Goal: Information Seeking & Learning: Learn about a topic

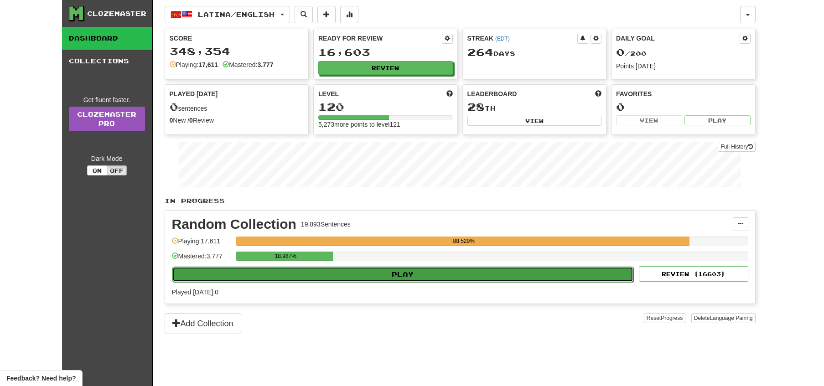
click at [452, 276] on button "Play" at bounding box center [402, 274] width 461 height 15
select select "**"
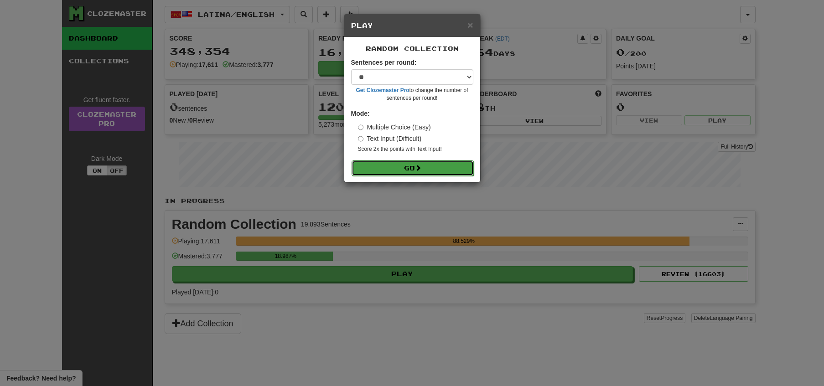
click at [398, 172] on button "Go" at bounding box center [412, 167] width 122 height 15
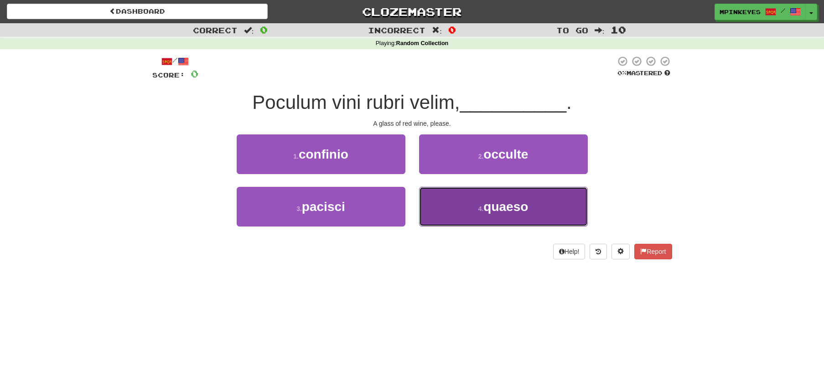
click at [456, 207] on button "4 . quaeso" at bounding box center [503, 207] width 169 height 40
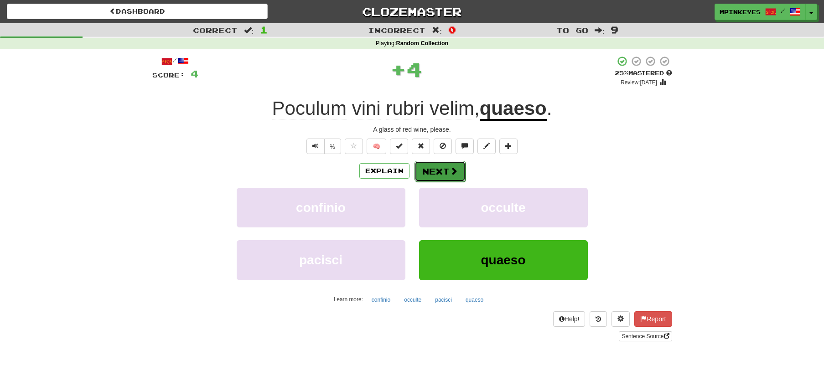
click at [439, 169] on button "Next" at bounding box center [439, 171] width 51 height 21
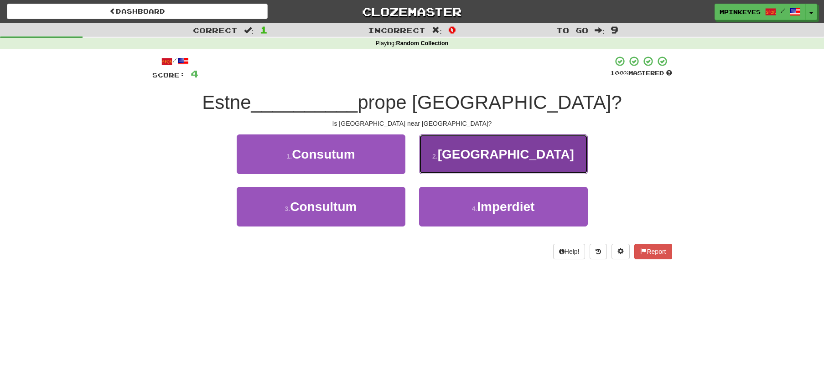
click at [448, 164] on button "2 . Germania" at bounding box center [503, 154] width 169 height 40
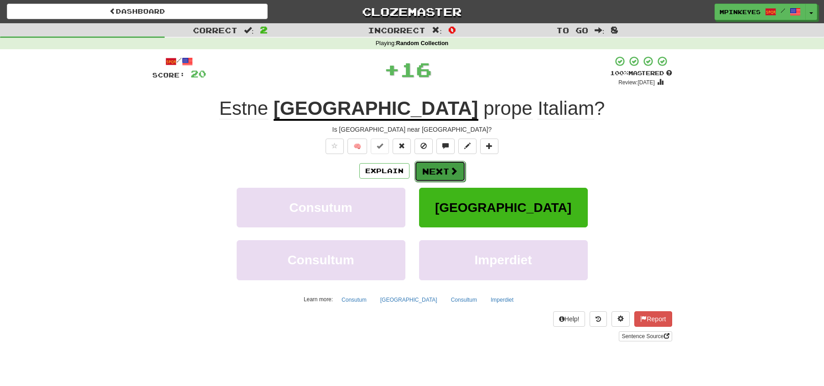
click at [428, 170] on button "Next" at bounding box center [439, 171] width 51 height 21
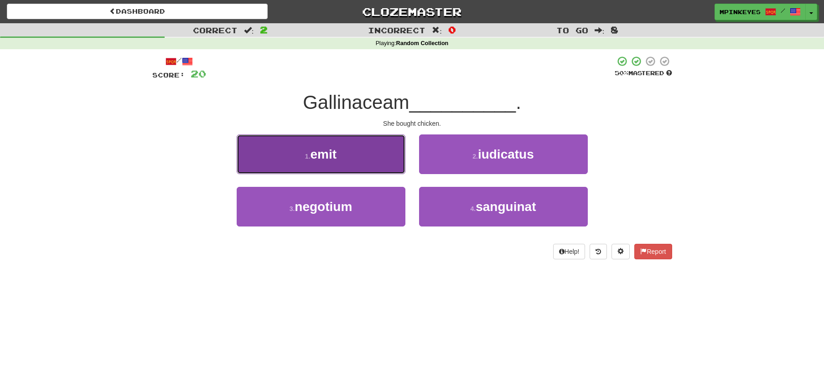
click at [331, 147] on span "emit" at bounding box center [323, 154] width 26 height 14
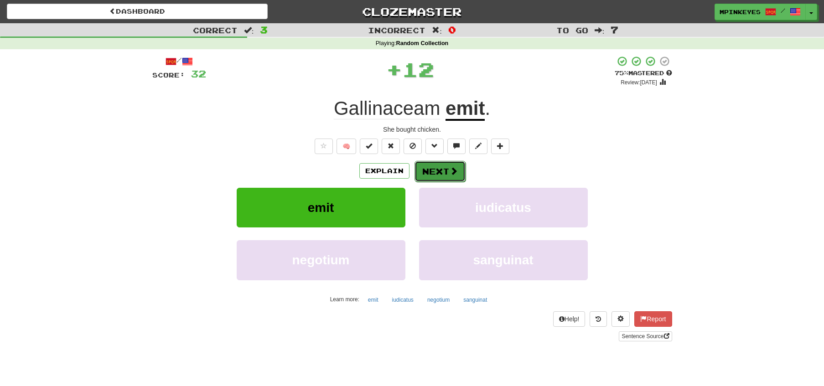
click at [435, 170] on button "Next" at bounding box center [439, 171] width 51 height 21
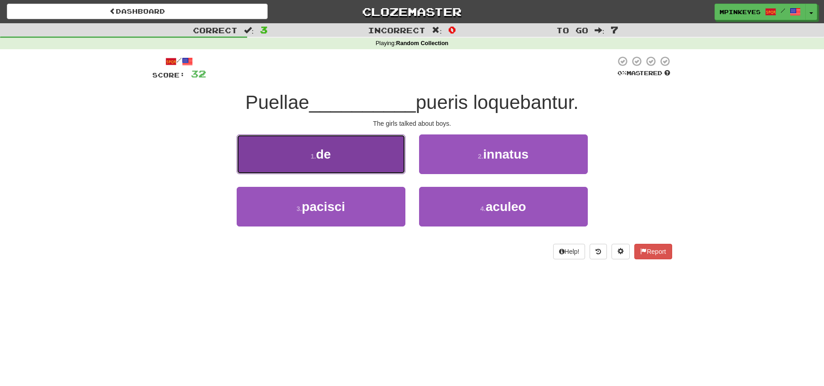
click at [360, 146] on button "1 . de" at bounding box center [321, 154] width 169 height 40
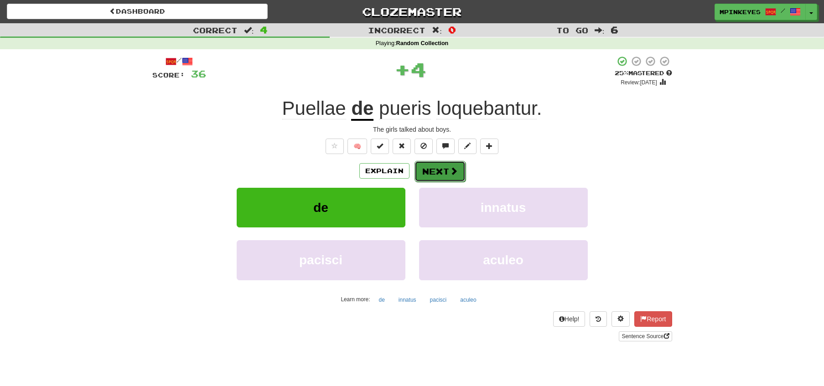
click at [427, 173] on button "Next" at bounding box center [439, 171] width 51 height 21
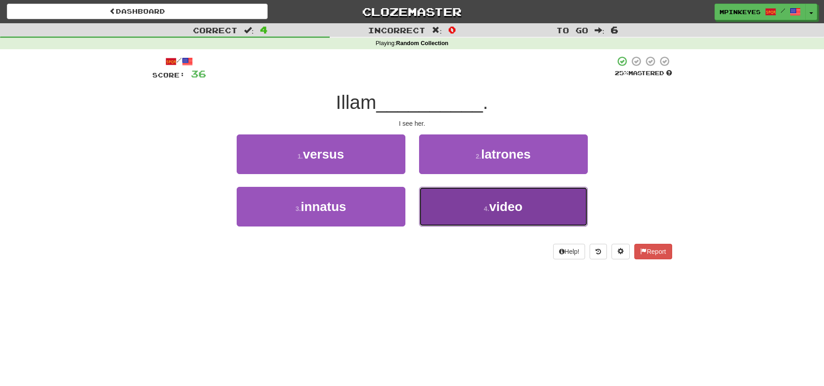
click at [431, 206] on button "4 . video" at bounding box center [503, 207] width 169 height 40
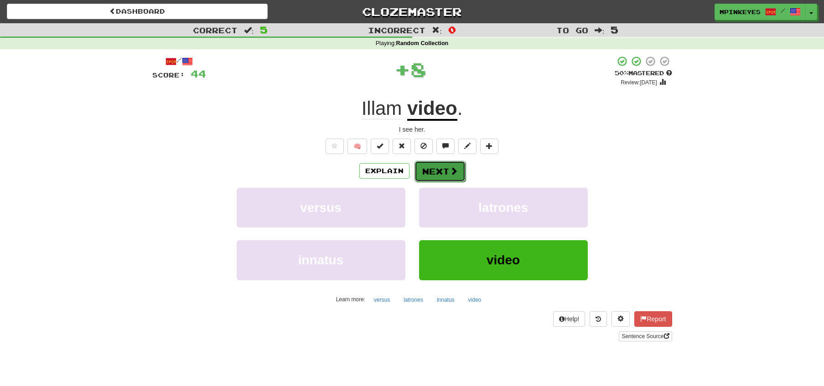
click at [428, 172] on button "Next" at bounding box center [439, 171] width 51 height 21
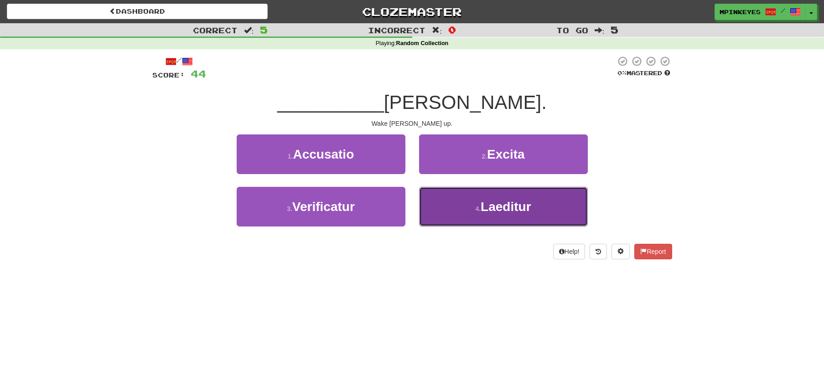
click at [459, 217] on button "4 . Laeditur" at bounding box center [503, 207] width 169 height 40
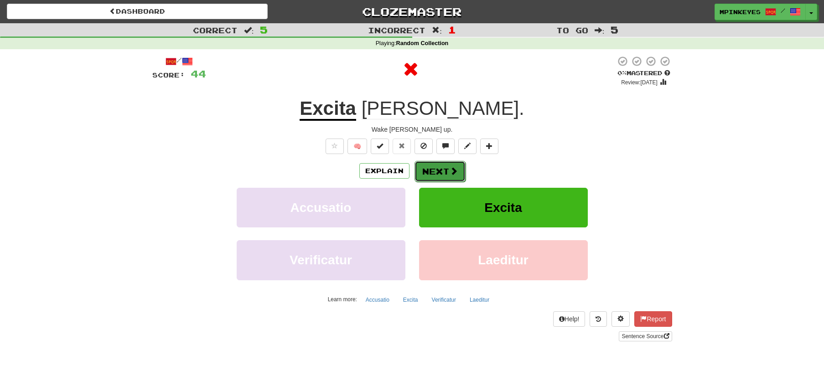
click at [434, 174] on button "Next" at bounding box center [439, 171] width 51 height 21
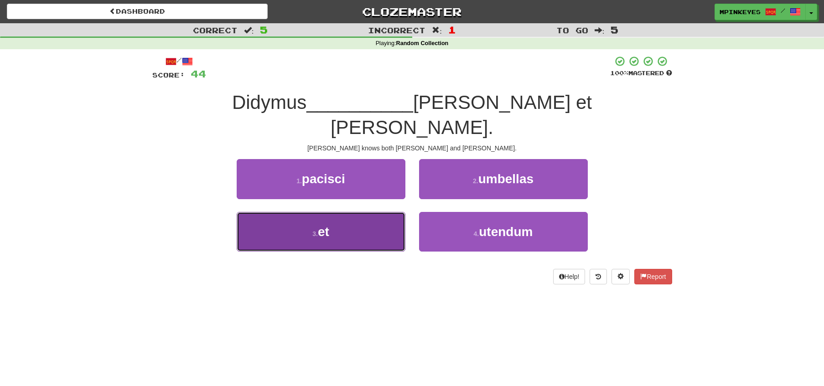
click at [394, 212] on button "3 . et" at bounding box center [321, 232] width 169 height 40
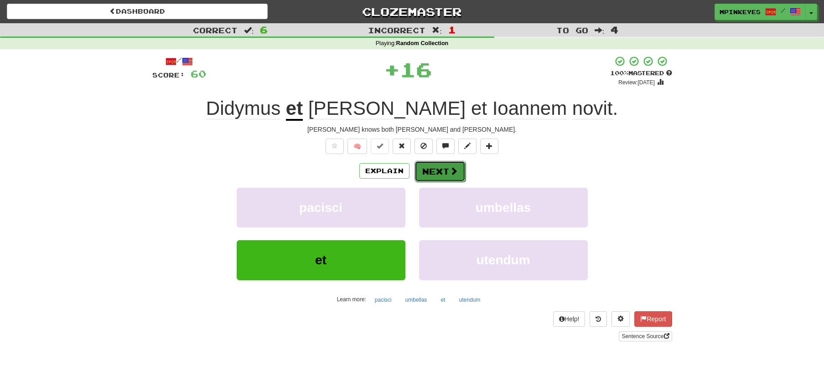
click at [437, 168] on button "Next" at bounding box center [439, 171] width 51 height 21
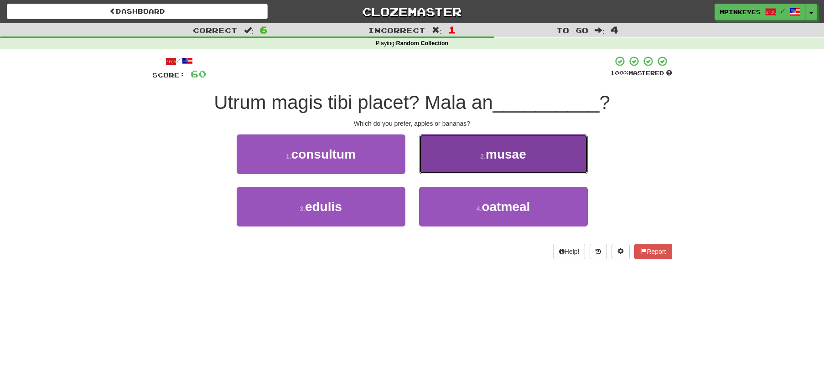
click at [437, 157] on button "2 . musae" at bounding box center [503, 154] width 169 height 40
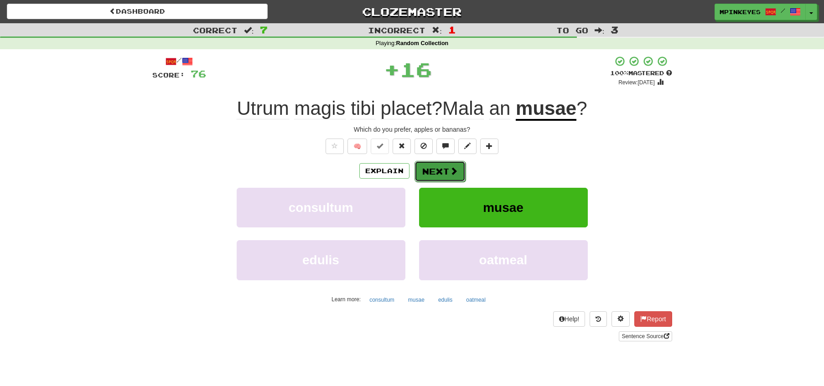
click at [425, 166] on button "Next" at bounding box center [439, 171] width 51 height 21
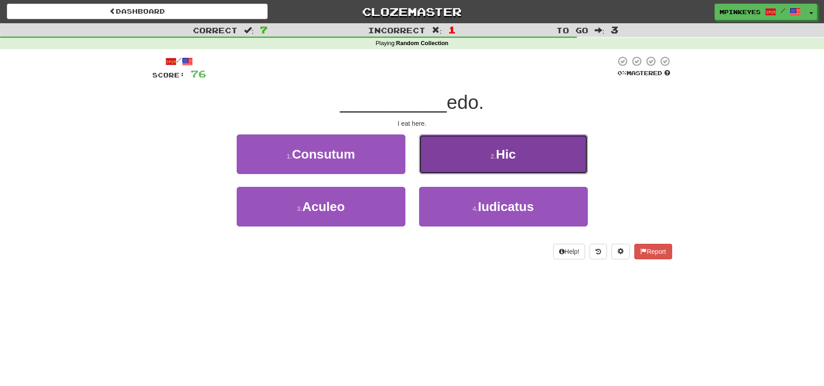
click at [444, 154] on button "2 . Hic" at bounding box center [503, 154] width 169 height 40
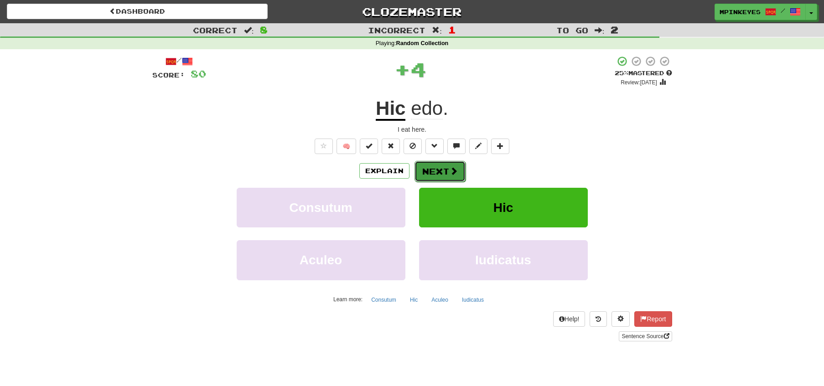
click at [429, 165] on button "Next" at bounding box center [439, 171] width 51 height 21
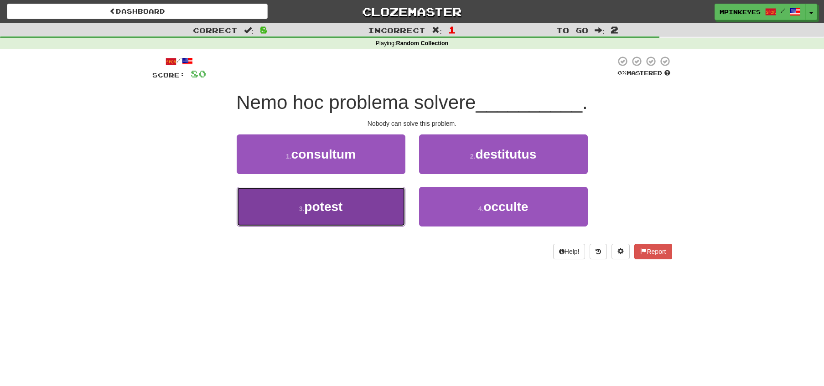
click at [368, 201] on button "3 . potest" at bounding box center [321, 207] width 169 height 40
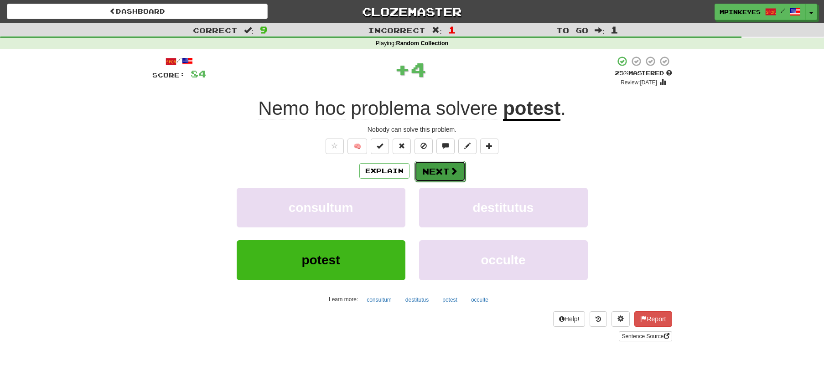
click at [427, 161] on button "Next" at bounding box center [439, 171] width 51 height 21
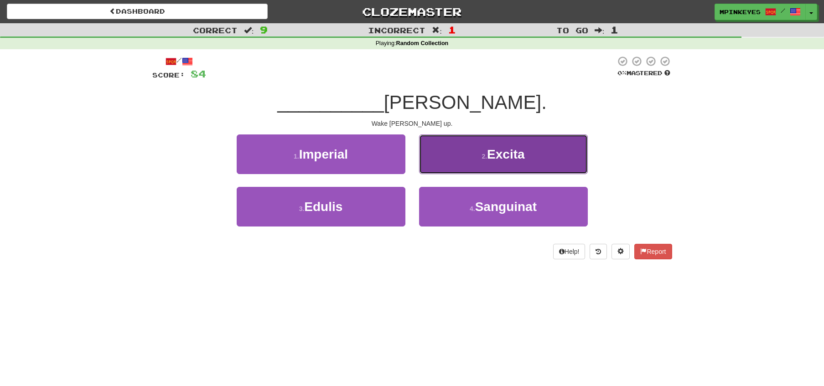
click at [439, 151] on button "2 . Excita" at bounding box center [503, 154] width 169 height 40
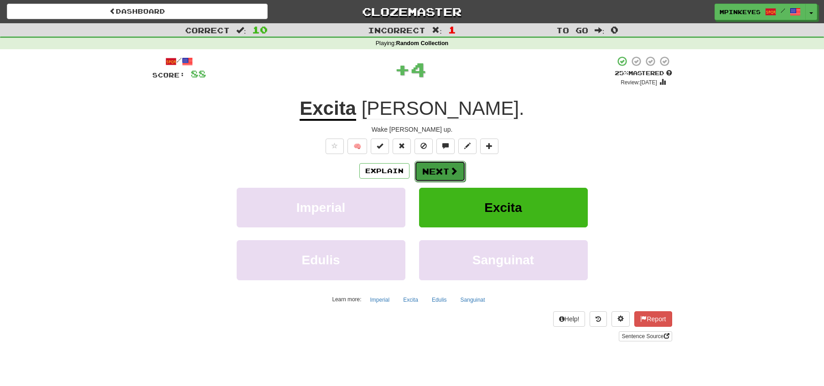
click at [419, 173] on button "Next" at bounding box center [439, 171] width 51 height 21
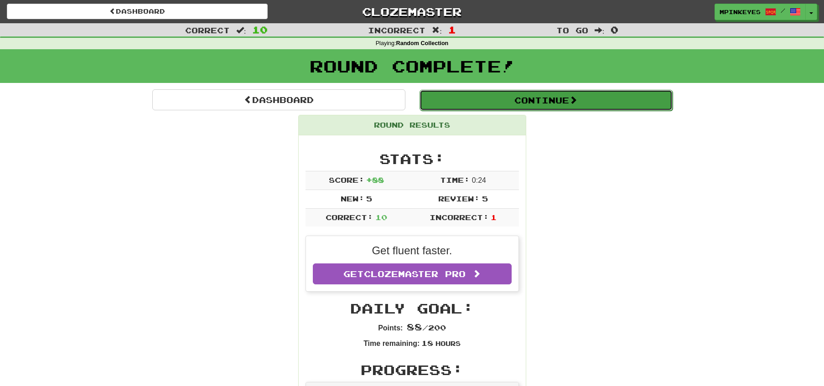
click at [472, 99] on button "Continue" at bounding box center [545, 100] width 253 height 21
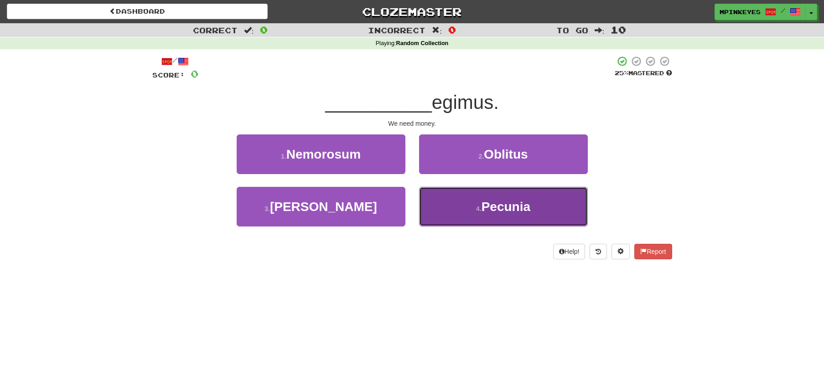
click at [463, 206] on button "4 . Pecunia" at bounding box center [503, 207] width 169 height 40
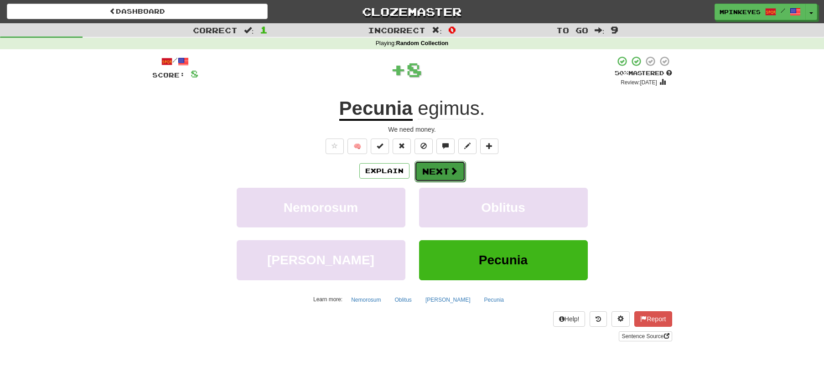
click at [433, 170] on button "Next" at bounding box center [439, 171] width 51 height 21
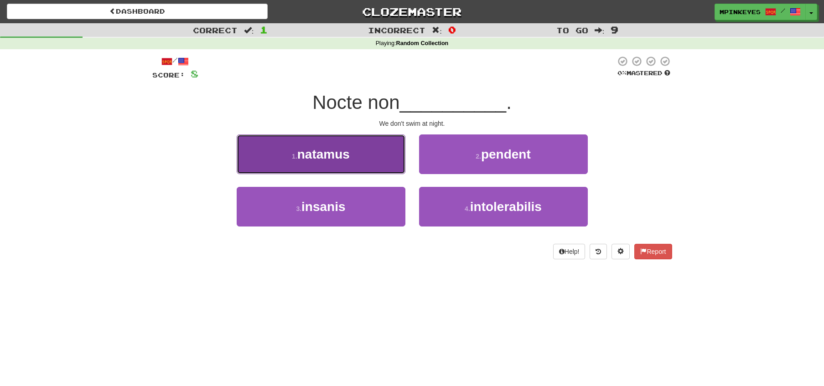
click at [390, 159] on button "1 . natamus" at bounding box center [321, 154] width 169 height 40
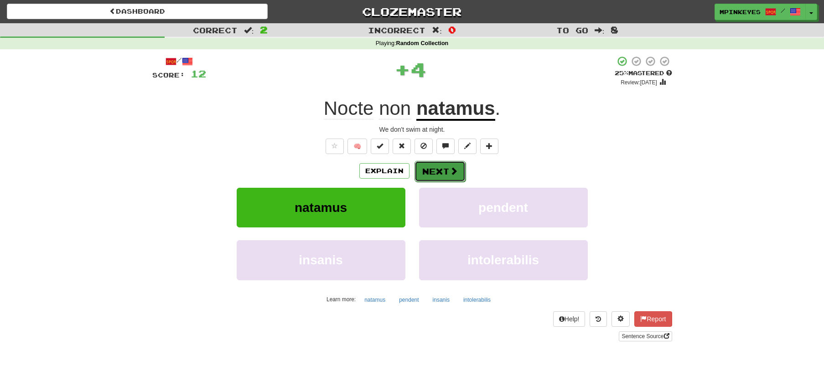
click at [429, 170] on button "Next" at bounding box center [439, 171] width 51 height 21
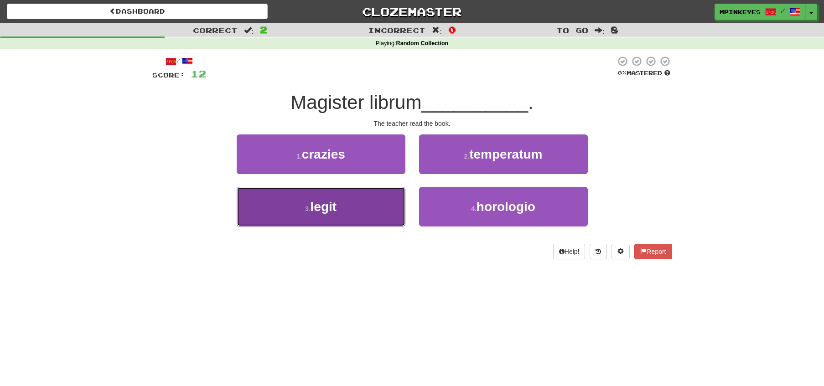
click at [366, 222] on button "3 . legit" at bounding box center [321, 207] width 169 height 40
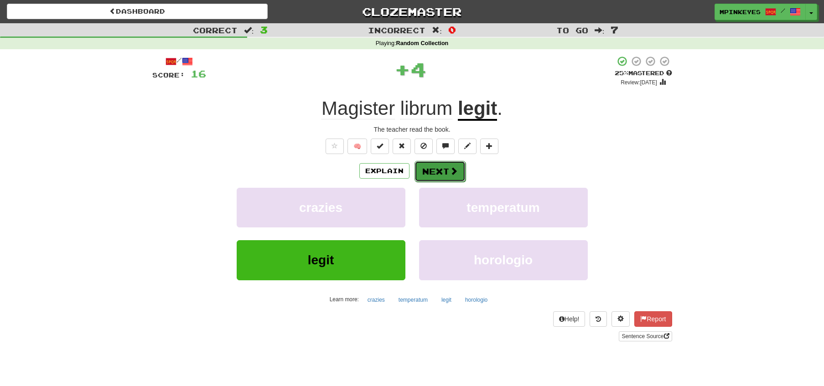
click at [428, 173] on button "Next" at bounding box center [439, 171] width 51 height 21
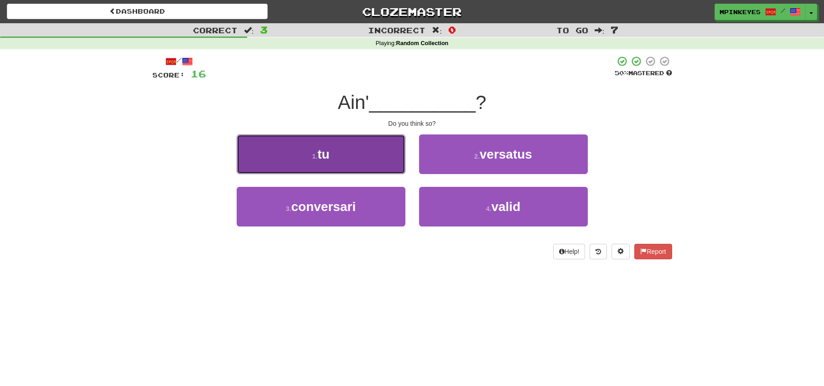
click at [371, 152] on button "1 . tu" at bounding box center [321, 154] width 169 height 40
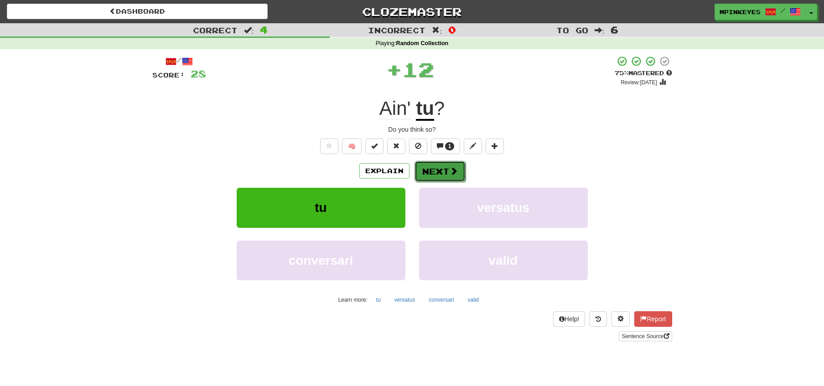
click at [441, 173] on button "Next" at bounding box center [439, 171] width 51 height 21
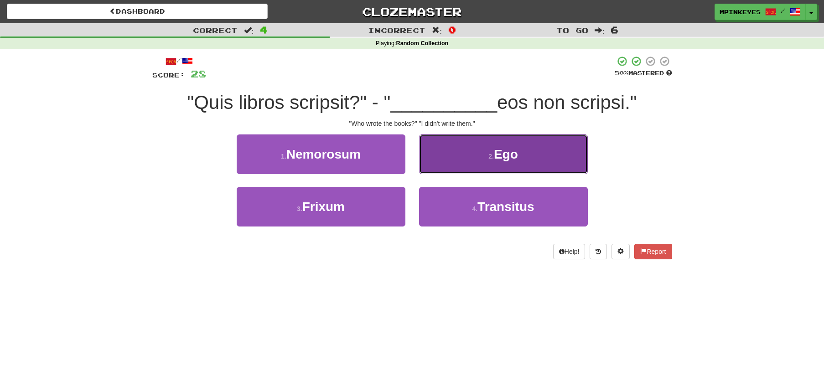
click at [446, 143] on button "2 . Ego" at bounding box center [503, 154] width 169 height 40
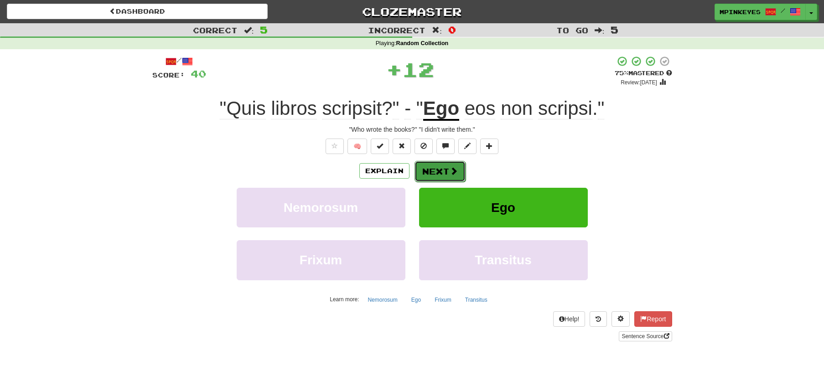
click at [423, 166] on button "Next" at bounding box center [439, 171] width 51 height 21
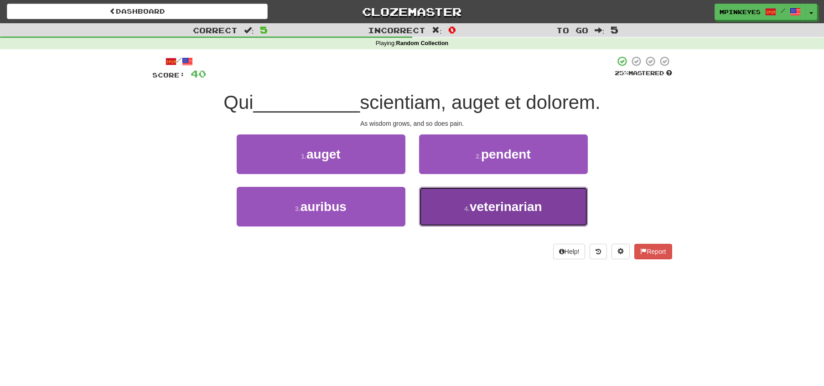
click at [446, 204] on button "4 . veterinarian" at bounding box center [503, 207] width 169 height 40
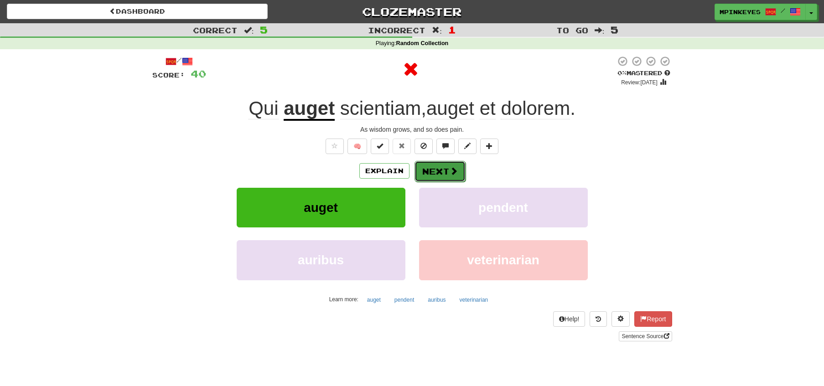
click at [428, 168] on button "Next" at bounding box center [439, 171] width 51 height 21
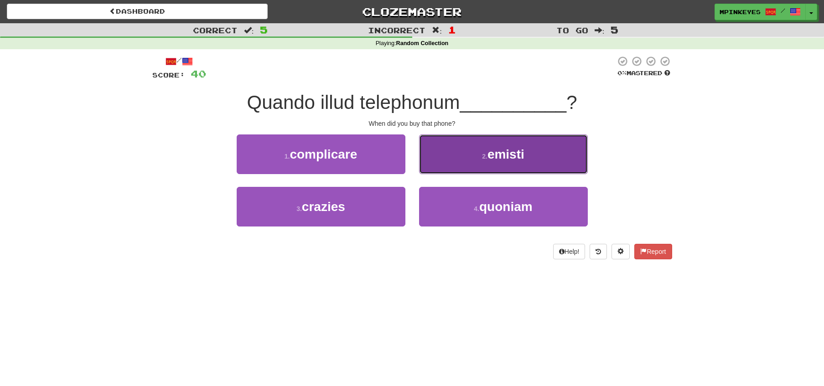
click at [441, 152] on button "2 . emisti" at bounding box center [503, 154] width 169 height 40
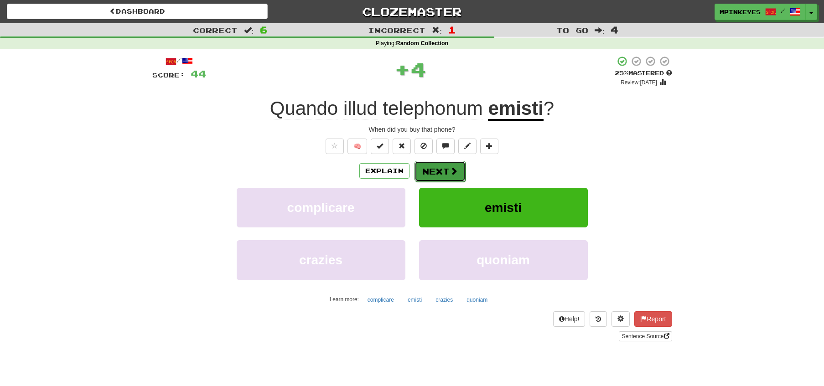
click at [430, 170] on button "Next" at bounding box center [439, 171] width 51 height 21
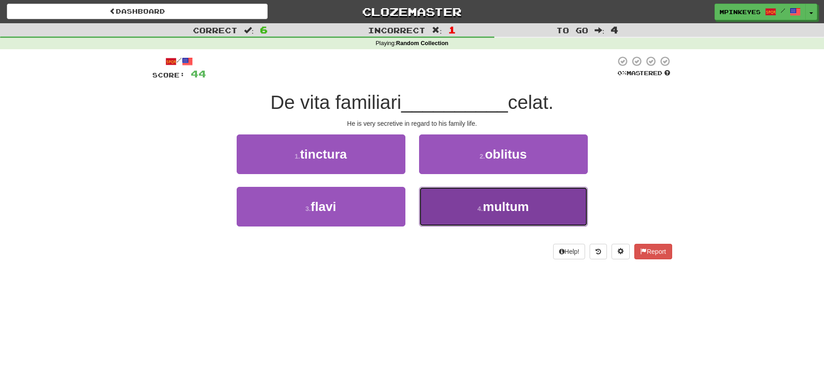
click at [437, 221] on button "4 . multum" at bounding box center [503, 207] width 169 height 40
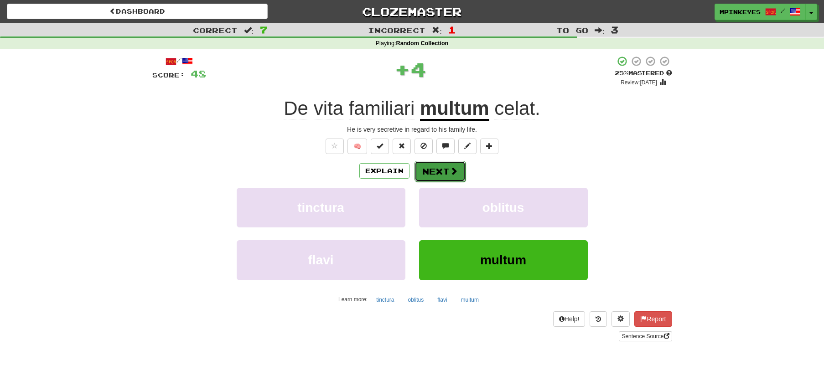
click at [431, 169] on button "Next" at bounding box center [439, 171] width 51 height 21
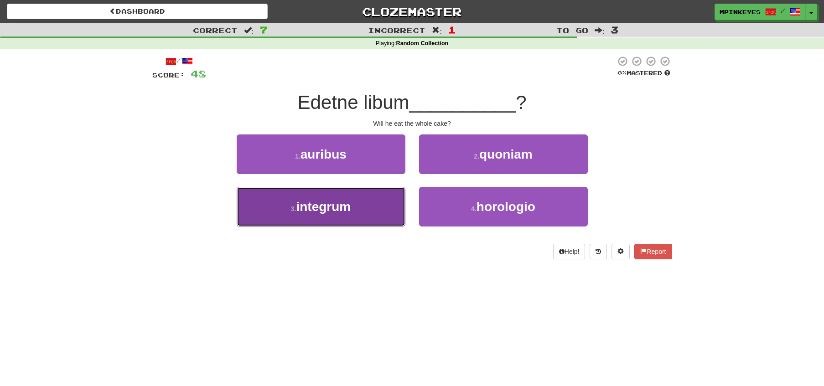
click at [381, 209] on button "3 . integrum" at bounding box center [321, 207] width 169 height 40
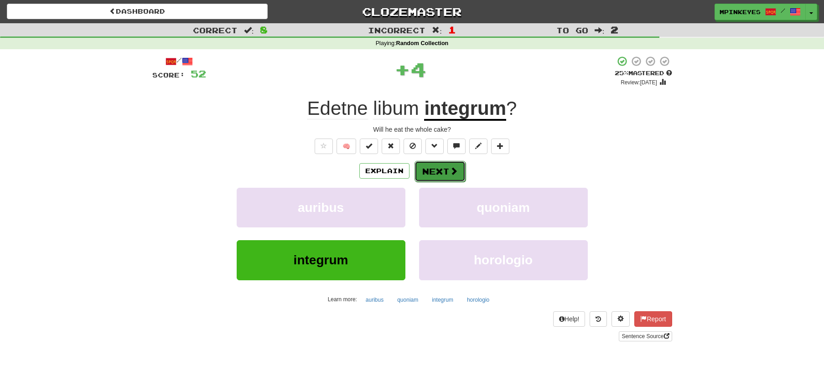
click at [431, 166] on button "Next" at bounding box center [439, 171] width 51 height 21
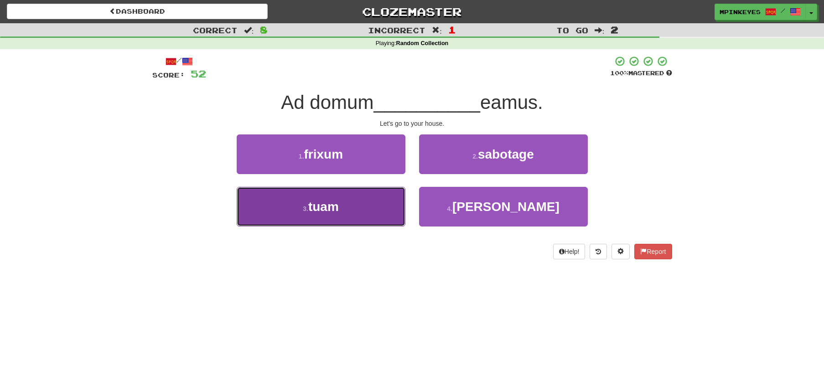
click at [369, 204] on button "3 . tuam" at bounding box center [321, 207] width 169 height 40
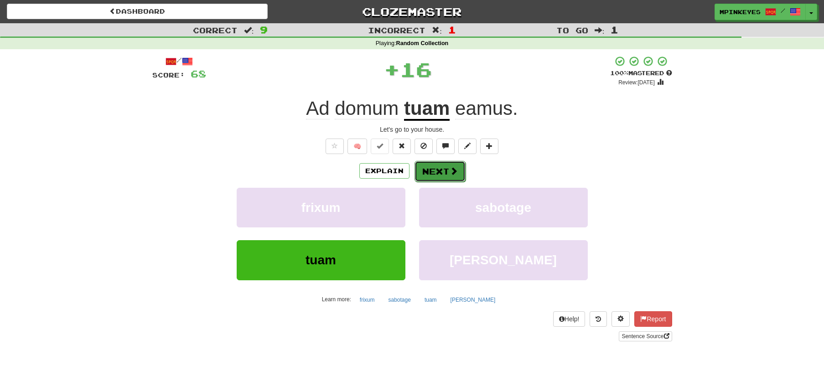
click at [436, 167] on button "Next" at bounding box center [439, 171] width 51 height 21
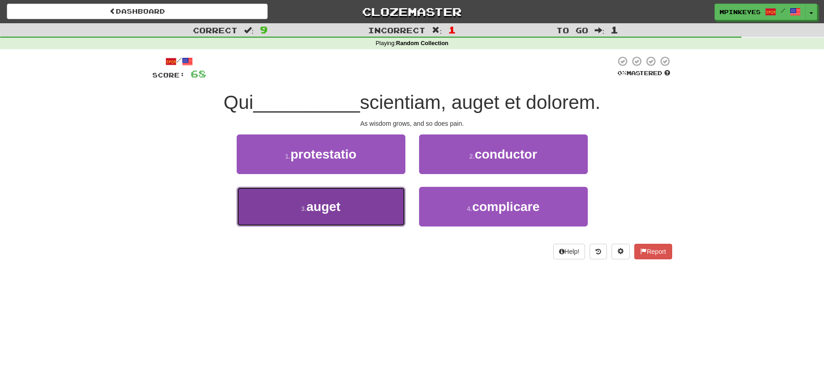
click at [378, 200] on button "3 . auget" at bounding box center [321, 207] width 169 height 40
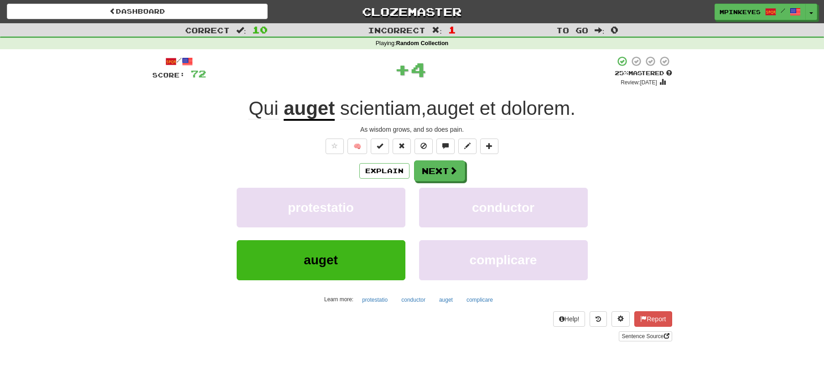
click at [441, 159] on div "/ Score: 72 + 4 25 % Mastered Review: 2025-08-16 Qui auget scientiam , auget et…" at bounding box center [412, 199] width 520 height 286
click at [434, 174] on button "Next" at bounding box center [439, 171] width 51 height 21
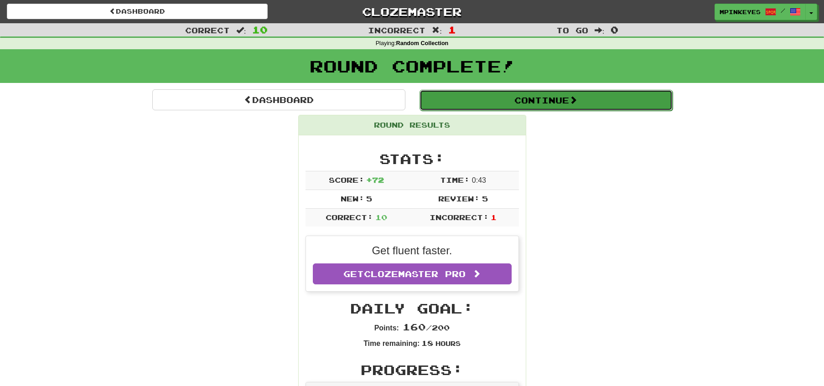
click at [470, 98] on button "Continue" at bounding box center [545, 100] width 253 height 21
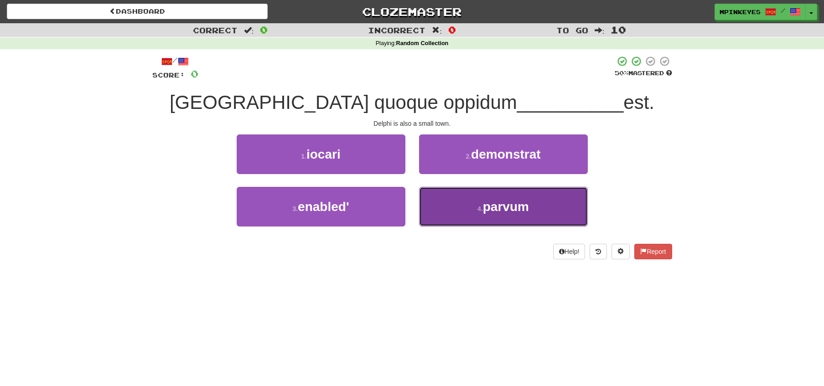
click at [434, 195] on button "4 . parvum" at bounding box center [503, 207] width 169 height 40
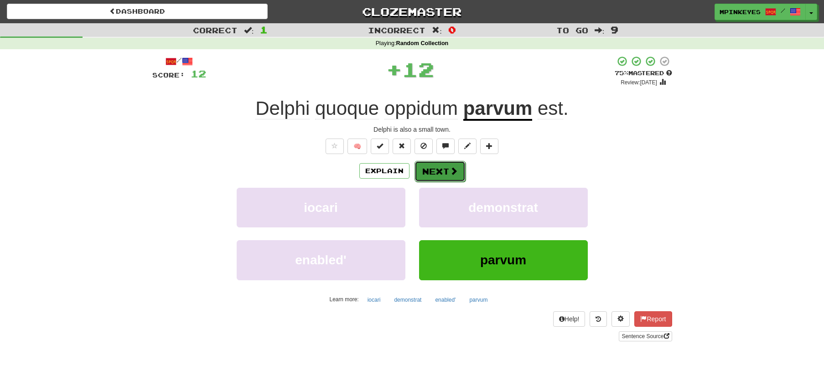
click at [429, 173] on button "Next" at bounding box center [439, 171] width 51 height 21
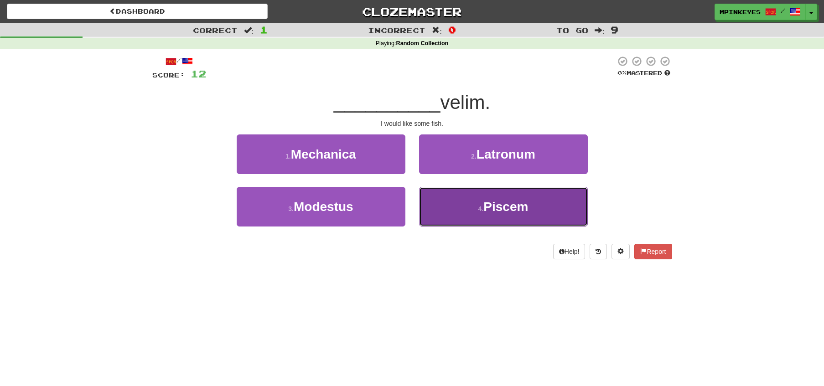
click at [465, 205] on button "4 . Piscem" at bounding box center [503, 207] width 169 height 40
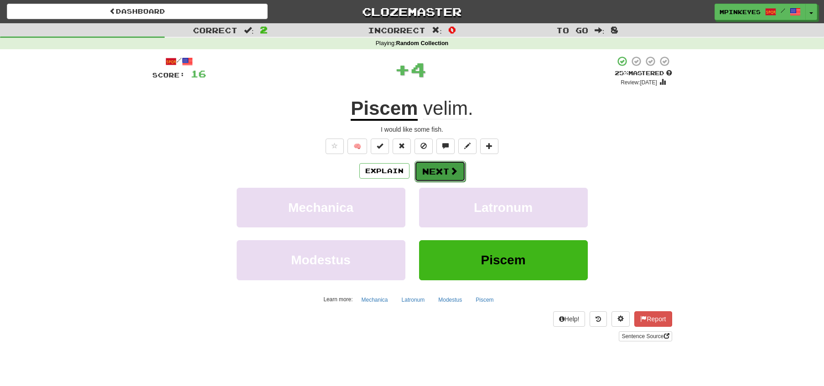
click at [437, 172] on button "Next" at bounding box center [439, 171] width 51 height 21
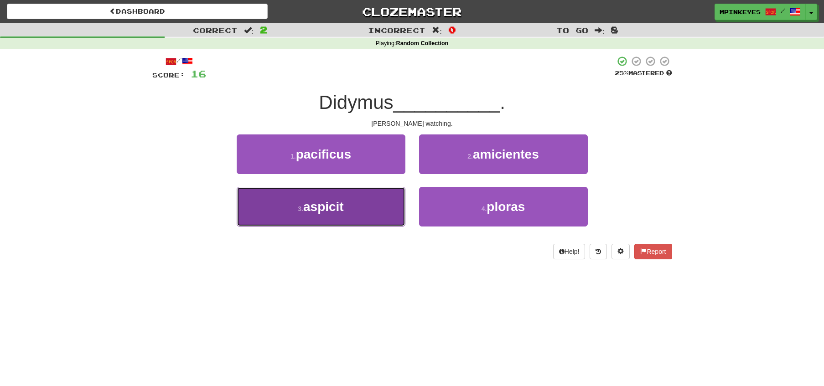
click at [384, 214] on button "3 . aspicit" at bounding box center [321, 207] width 169 height 40
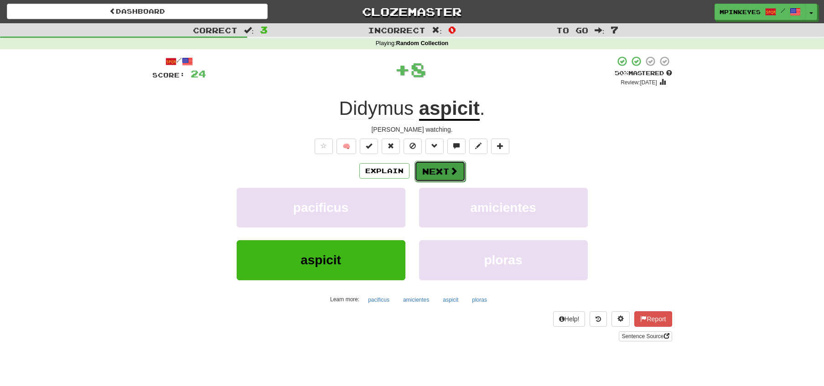
click at [430, 169] on button "Next" at bounding box center [439, 171] width 51 height 21
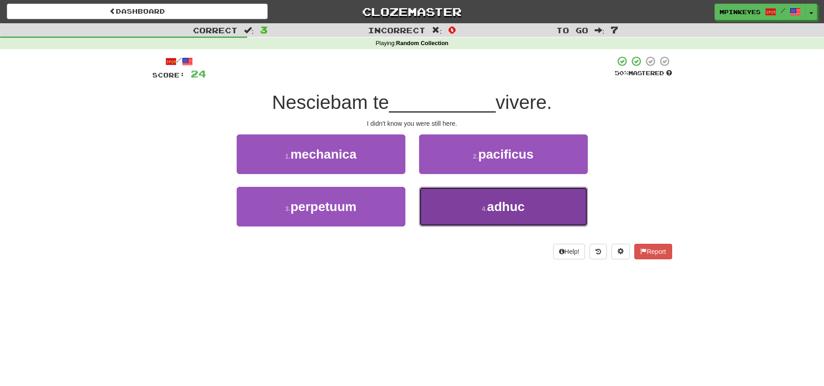
click at [454, 213] on button "4 . adhuc" at bounding box center [503, 207] width 169 height 40
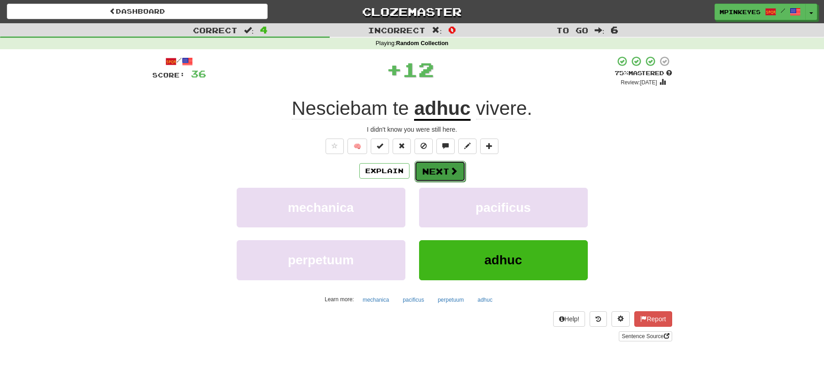
click at [428, 172] on button "Next" at bounding box center [439, 171] width 51 height 21
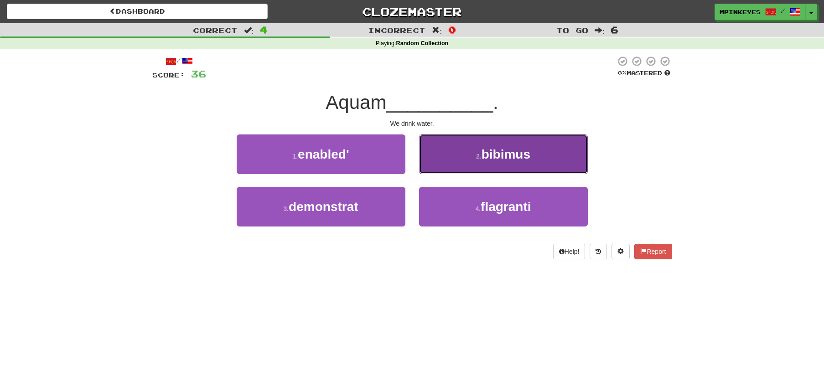
click at [434, 154] on button "2 . bibimus" at bounding box center [503, 154] width 169 height 40
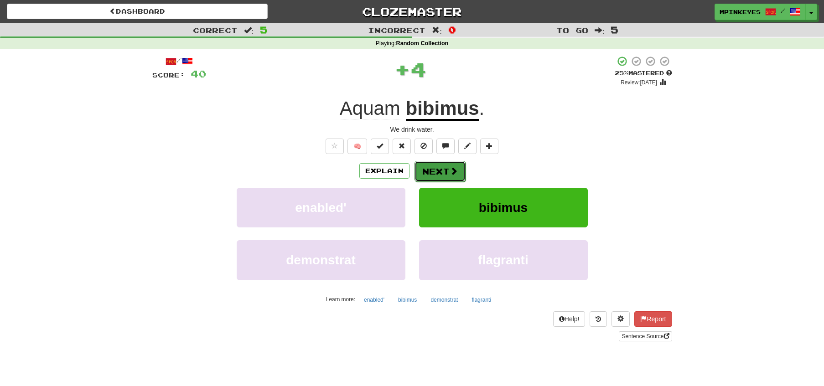
click at [415, 171] on button "Next" at bounding box center [439, 171] width 51 height 21
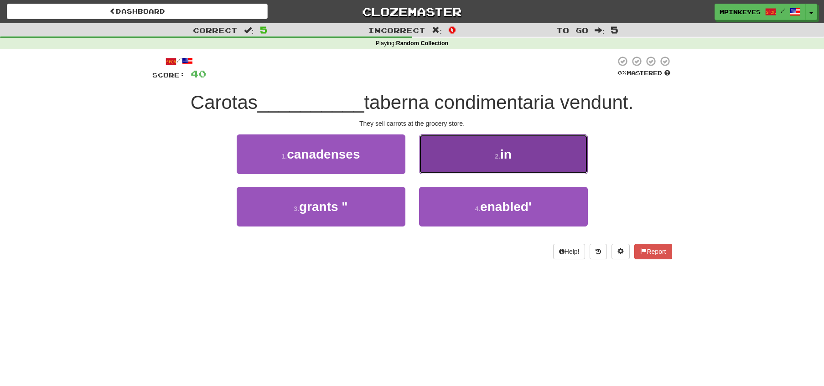
click at [437, 157] on button "2 . in" at bounding box center [503, 154] width 169 height 40
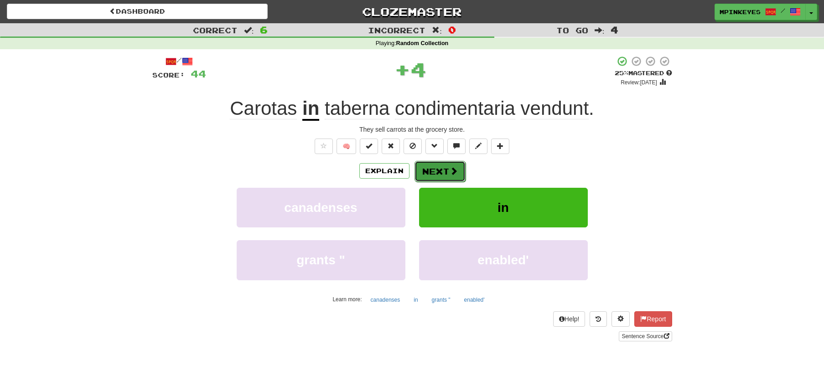
click at [425, 172] on button "Next" at bounding box center [439, 171] width 51 height 21
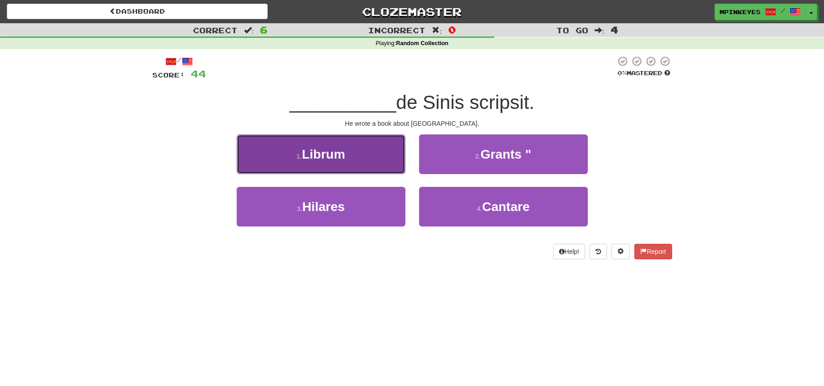
click at [382, 171] on button "1 . Librum" at bounding box center [321, 154] width 169 height 40
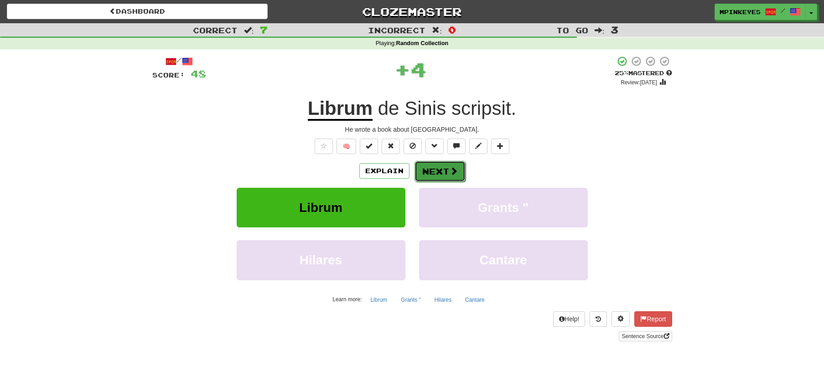
click at [428, 165] on button "Next" at bounding box center [439, 171] width 51 height 21
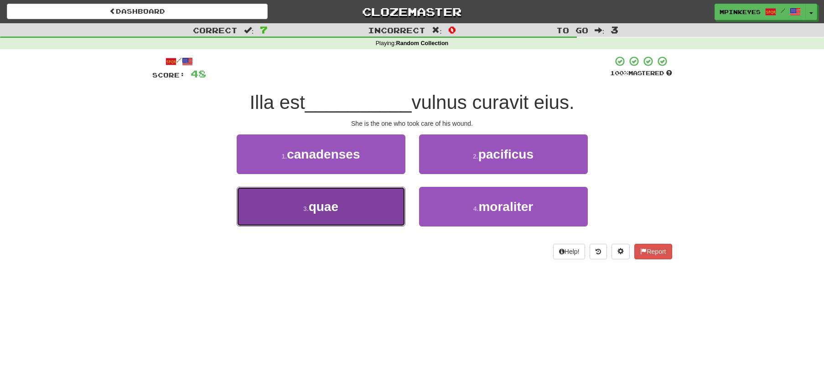
click at [374, 208] on button "3 . quae" at bounding box center [321, 207] width 169 height 40
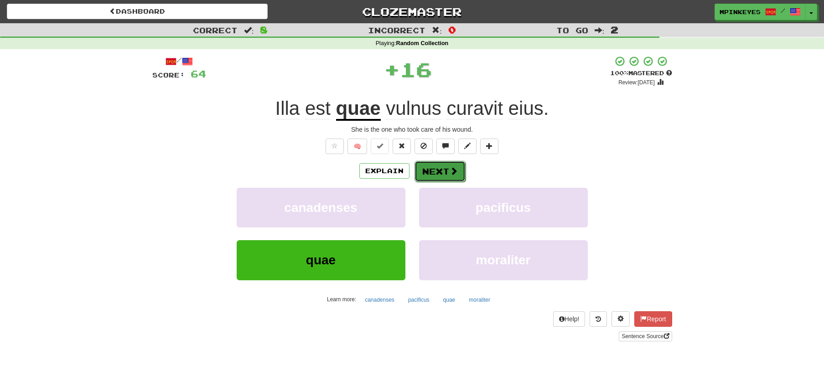
click at [441, 168] on button "Next" at bounding box center [439, 171] width 51 height 21
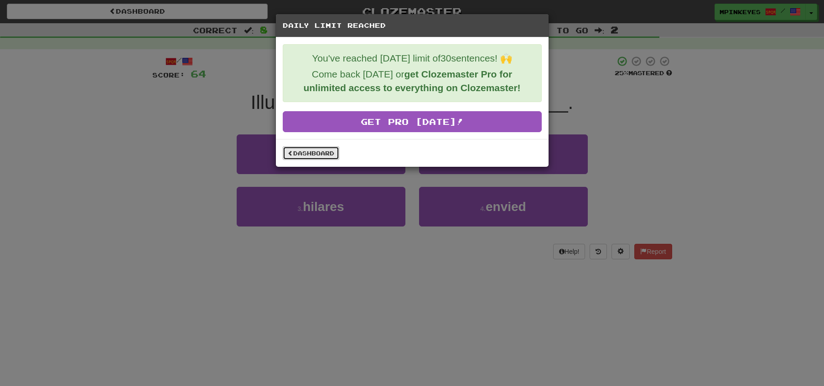
click at [323, 149] on link "Dashboard" at bounding box center [311, 153] width 57 height 14
